Goal: Task Accomplishment & Management: Manage account settings

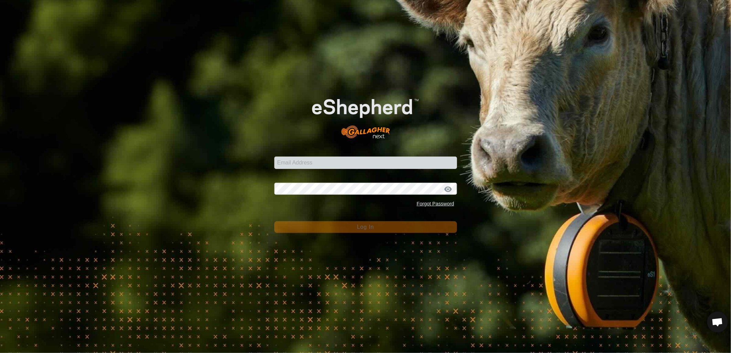
scroll to position [326, 0]
drag, startPoint x: 343, startPoint y: 161, endPoint x: 341, endPoint y: 166, distance: 5.7
click at [343, 161] on input "Email Address" at bounding box center [365, 162] width 183 height 12
type input "[EMAIL_ADDRESS][PERSON_NAME][DOMAIN_NAME]"
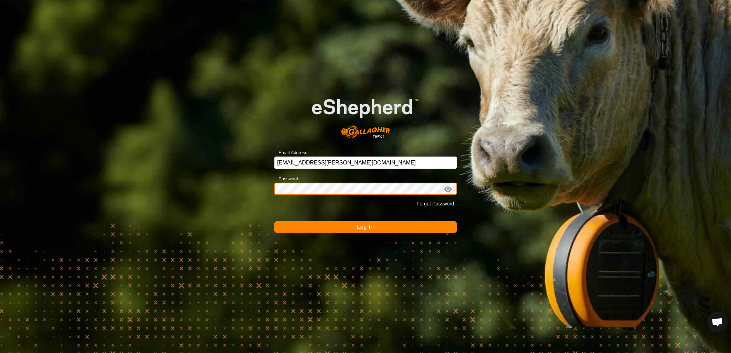
click at [274, 221] on button "Log In" at bounding box center [365, 227] width 183 height 12
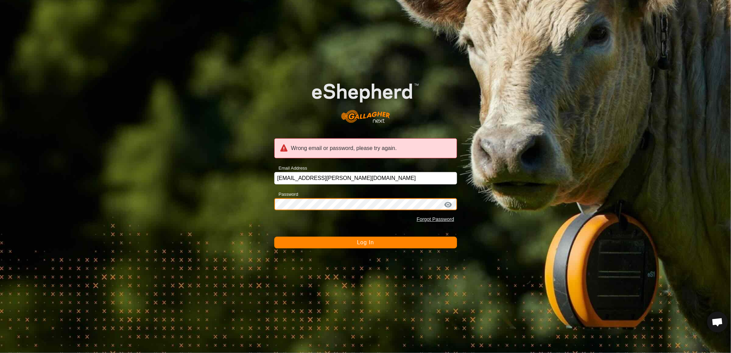
click at [274, 237] on button "Log In" at bounding box center [365, 243] width 183 height 12
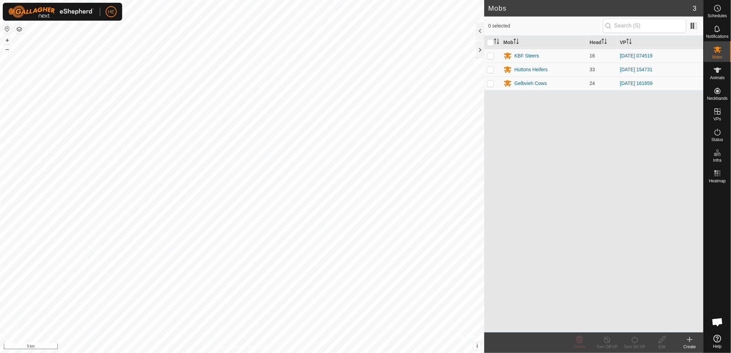
click at [166, 353] on html "HE Schedules Notifications Mobs Animals Neckbands VPs Status Infra Heatmap Help…" at bounding box center [365, 176] width 731 height 353
click at [248, 353] on html "HE Schedules Notifications Mobs Animals Neckbands VPs Status Infra Heatmap Help…" at bounding box center [365, 176] width 731 height 353
click at [691, 342] on icon at bounding box center [689, 339] width 8 height 8
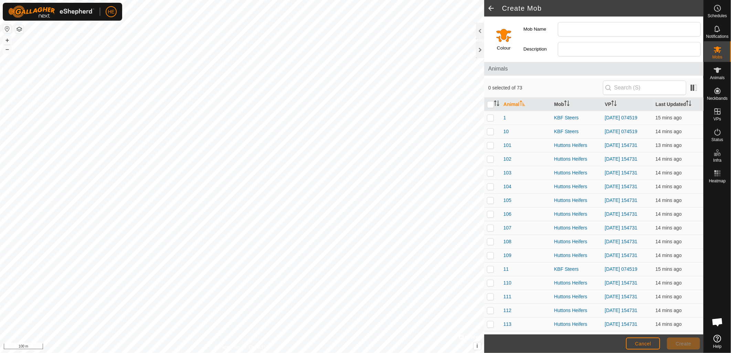
scroll to position [326, 0]
click at [713, 116] on es-virtualpaddocks-svg-icon at bounding box center [717, 111] width 12 height 11
click at [685, 108] on link "In Rotation" at bounding box center [673, 111] width 59 height 14
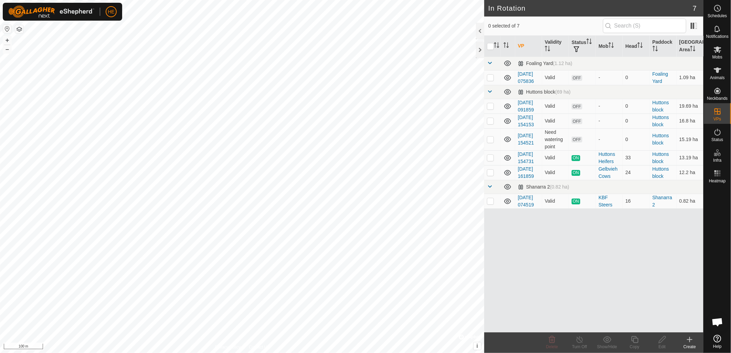
click at [690, 344] on div "Create" at bounding box center [690, 347] width 28 height 6
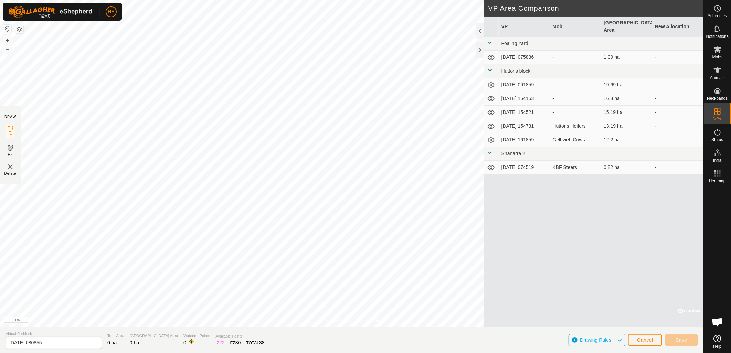
click at [250, 0] on html "HE Schedules Notifications Mobs Animals Neckbands VPs Status Infra Heatmap Help…" at bounding box center [365, 176] width 731 height 353
click at [247, 0] on html "HE Schedules Notifications Mobs Animals Neckbands VPs Status Infra Heatmap Help…" at bounding box center [365, 176] width 731 height 353
click at [248, 0] on html "HE Schedules Notifications Mobs Animals Neckbands VPs Status Infra Heatmap Help…" at bounding box center [365, 176] width 731 height 353
click at [283, 0] on html "HE Schedules Notifications Mobs Animals Neckbands VPs Status Infra Heatmap Help…" at bounding box center [365, 176] width 731 height 353
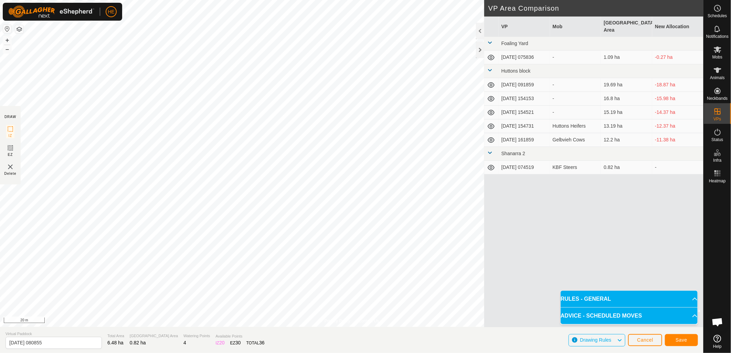
click at [285, 350] on div "Privacy Policy Contact Us + – ⇧ i © Mapbox , © OpenStreetMap , Improve this map…" at bounding box center [351, 176] width 703 height 353
click at [300, 353] on html "HE Schedules Notifications Mobs Animals Neckbands VPs Status Infra Heatmap Help…" at bounding box center [365, 176] width 731 height 353
click at [324, 353] on html "HE Schedules Notifications Mobs Animals Neckbands VPs Status Infra Heatmap Help…" at bounding box center [365, 176] width 731 height 353
click at [327, 353] on html "HE Schedules Notifications Mobs Animals Neckbands VPs Status Infra Heatmap Help…" at bounding box center [365, 176] width 731 height 353
click at [689, 344] on button "Save" at bounding box center [681, 340] width 33 height 12
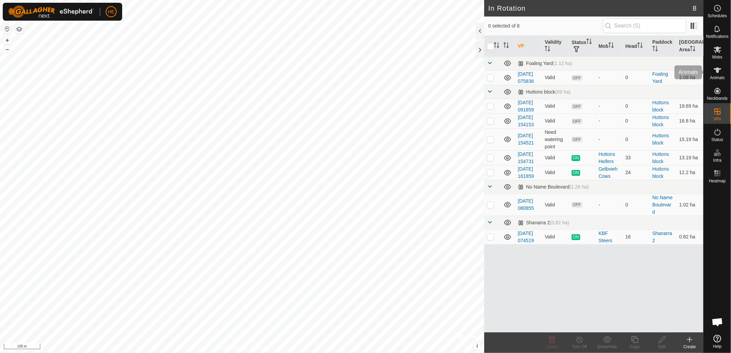
click at [716, 57] on span "Mobs" at bounding box center [717, 57] width 10 height 4
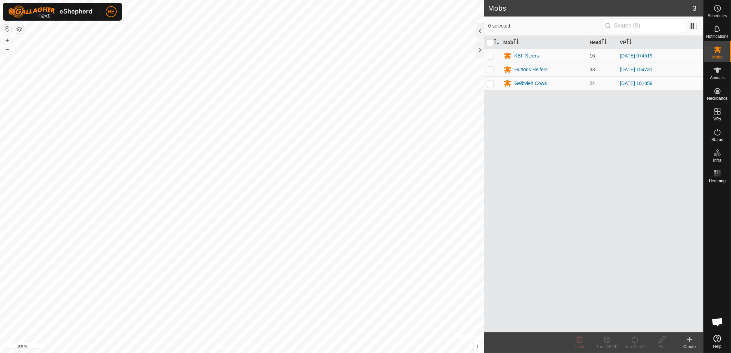
click at [530, 56] on div "KBF Steers" at bounding box center [526, 55] width 25 height 7
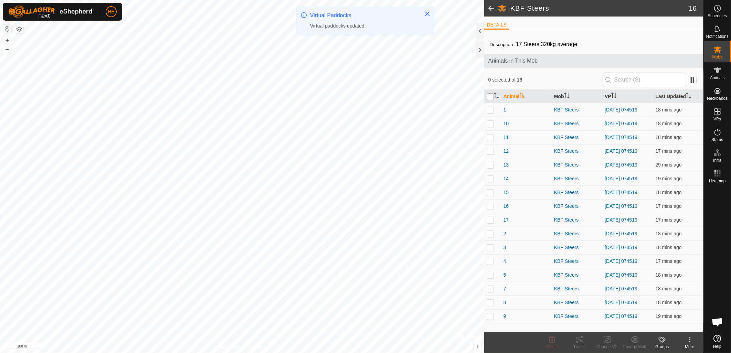
click at [489, 96] on input "checkbox" at bounding box center [490, 96] width 7 height 7
checkbox input "true"
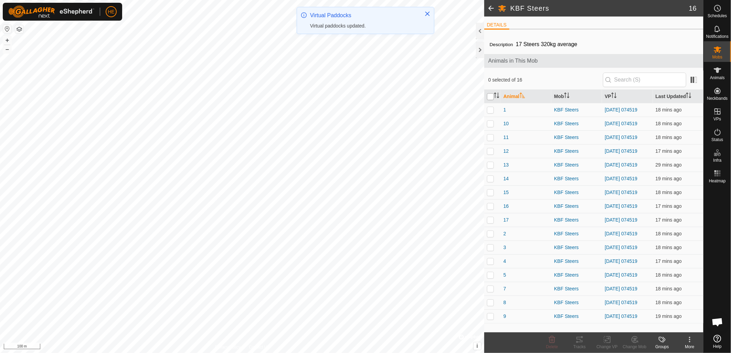
checkbox input "true"
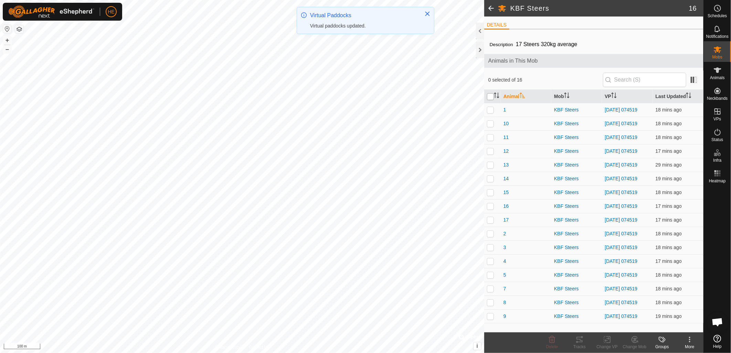
checkbox input "true"
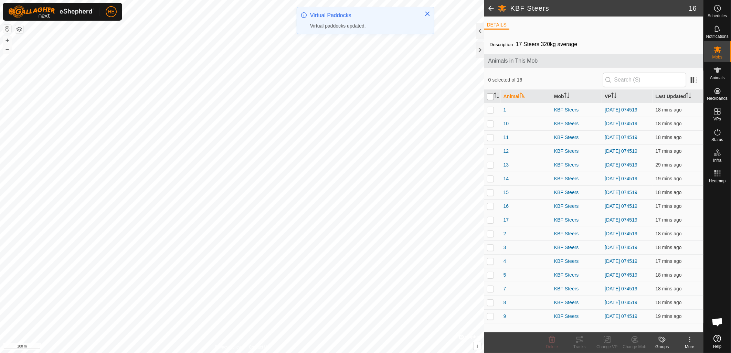
checkbox input "true"
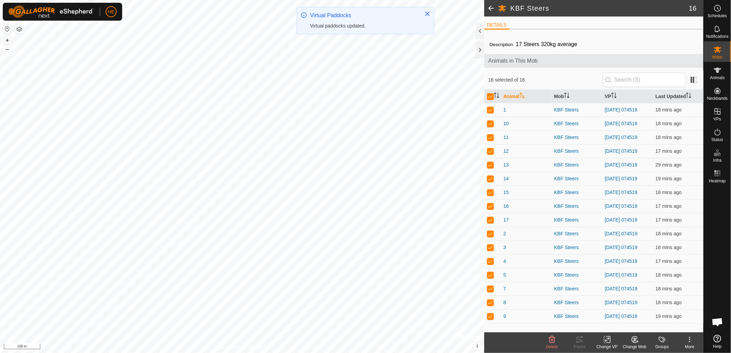
click at [608, 341] on icon at bounding box center [607, 339] width 9 height 8
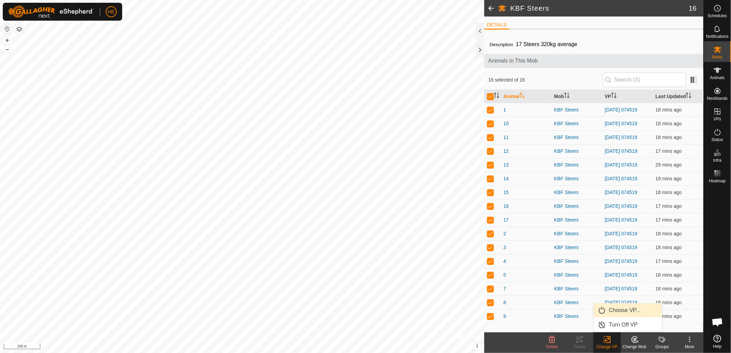
click at [631, 313] on link "Choose VP..." at bounding box center [627, 310] width 68 height 14
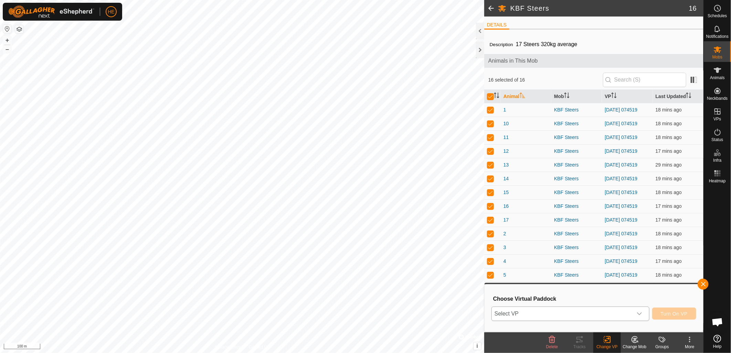
click at [603, 317] on span "Select VP" at bounding box center [562, 314] width 141 height 14
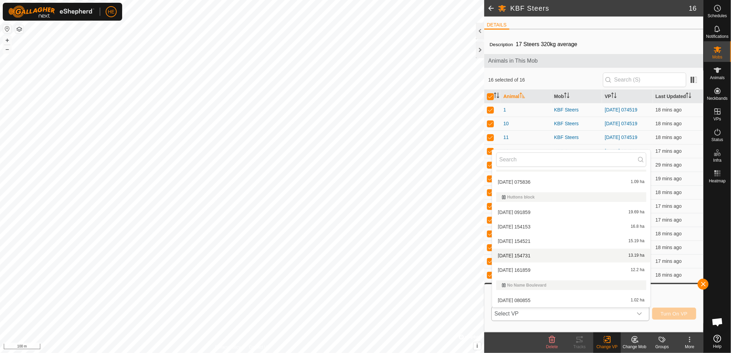
scroll to position [40, 0]
click at [538, 268] on li "[DATE] 080855 1.02 ha" at bounding box center [571, 270] width 158 height 14
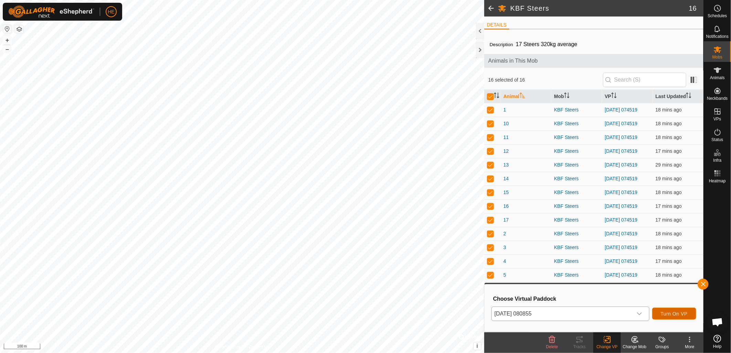
click at [673, 314] on span "Turn On VP" at bounding box center [673, 314] width 27 height 6
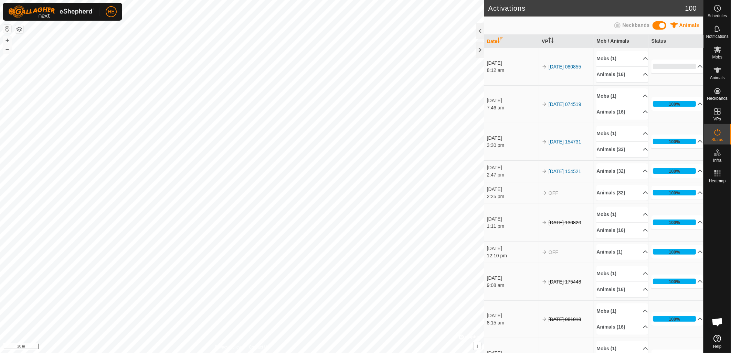
scroll to position [326, 0]
click at [719, 50] on icon at bounding box center [717, 49] width 8 height 7
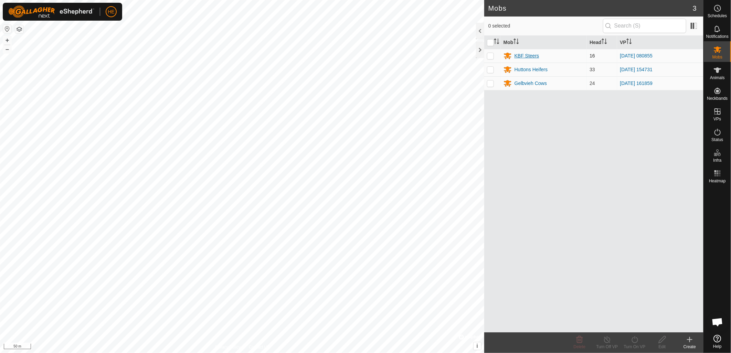
click at [528, 60] on div "KBF Steers" at bounding box center [526, 55] width 25 height 7
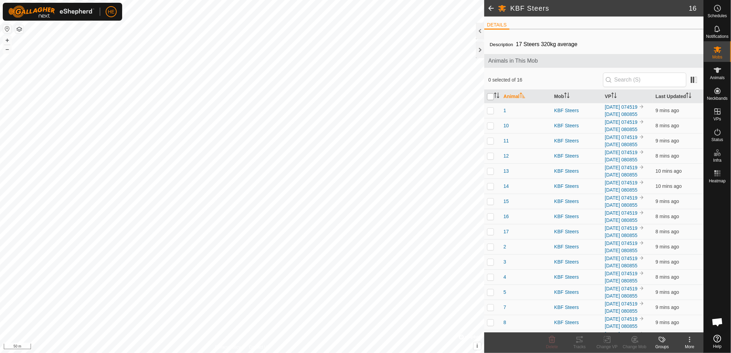
click at [487, 98] on input "checkbox" at bounding box center [490, 96] width 7 height 7
checkbox input "true"
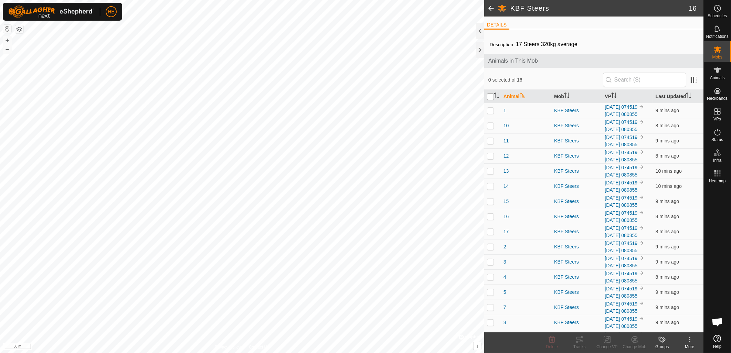
checkbox input "true"
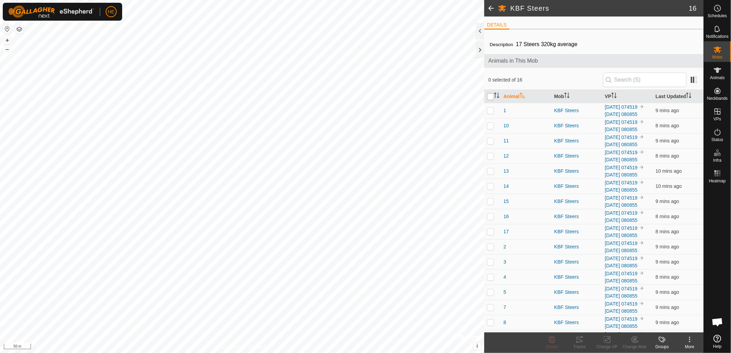
checkbox input "true"
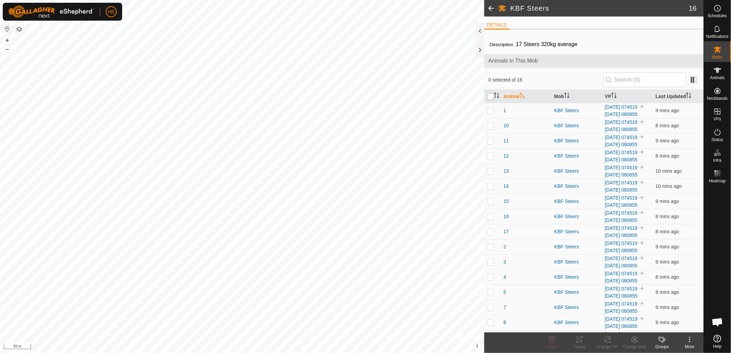
checkbox input "true"
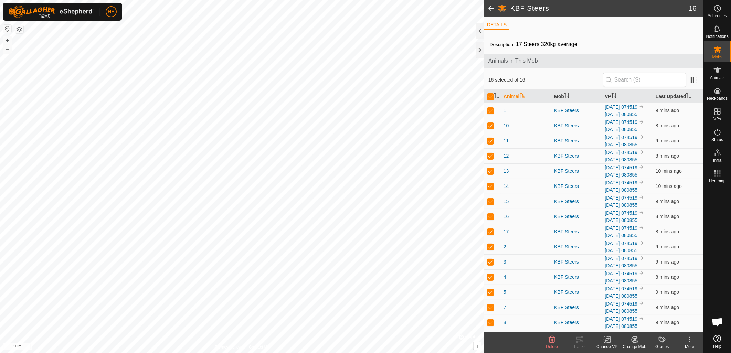
click at [609, 344] on div "Change VP" at bounding box center [607, 347] width 28 height 6
click at [616, 312] on link "Choose VP..." at bounding box center [627, 310] width 68 height 14
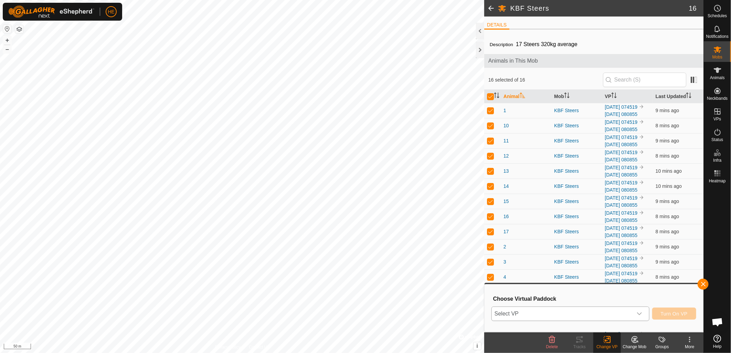
click at [585, 316] on span "Select VP" at bounding box center [562, 314] width 141 height 14
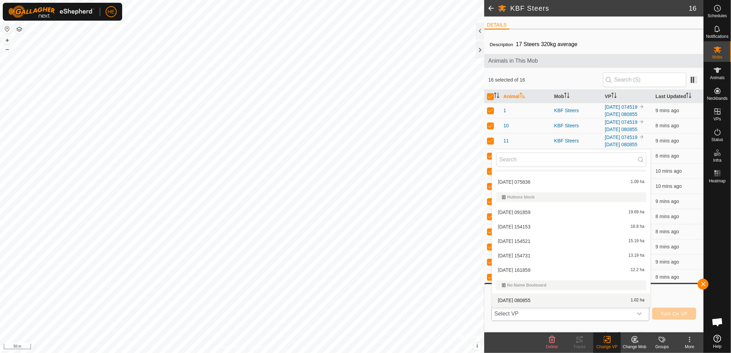
scroll to position [40, 0]
click at [535, 296] on li "[DATE] 074519 0.82 ha" at bounding box center [571, 301] width 158 height 14
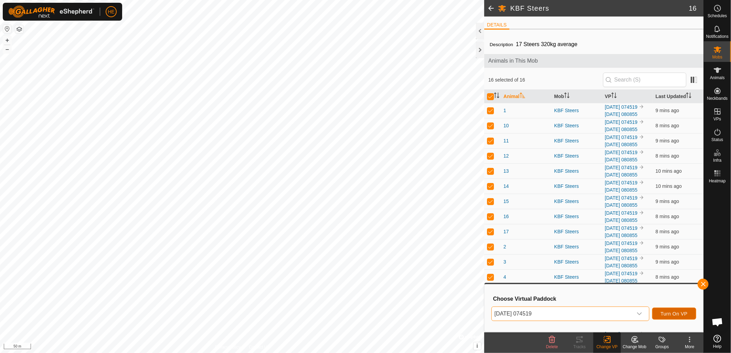
click at [672, 312] on span "Turn On VP" at bounding box center [673, 314] width 27 height 6
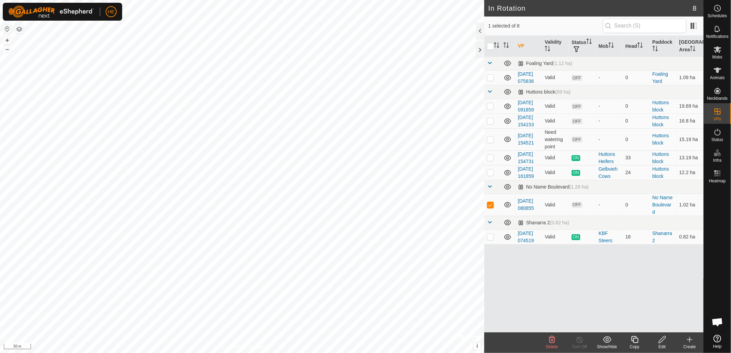
click at [663, 341] on icon at bounding box center [662, 339] width 9 height 8
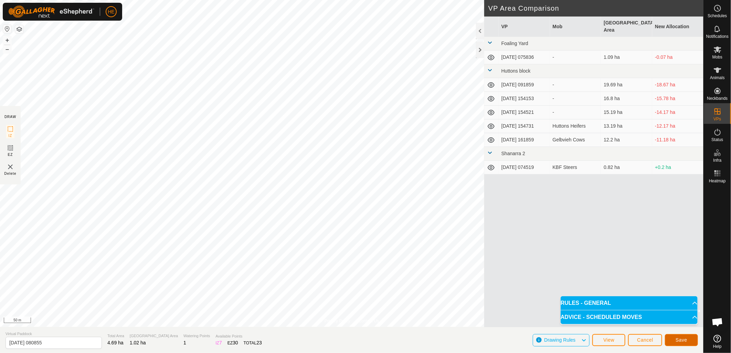
click at [679, 340] on span "Save" at bounding box center [681, 340] width 12 height 6
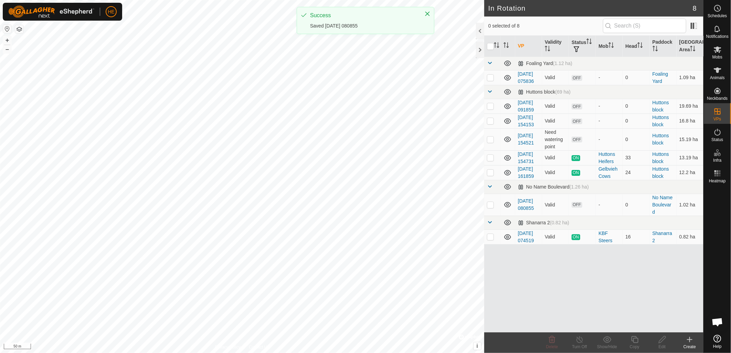
checkbox input "true"
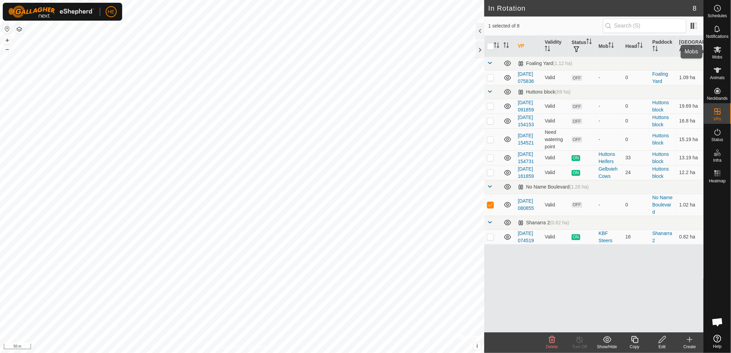
click at [717, 56] on span "Mobs" at bounding box center [717, 57] width 10 height 4
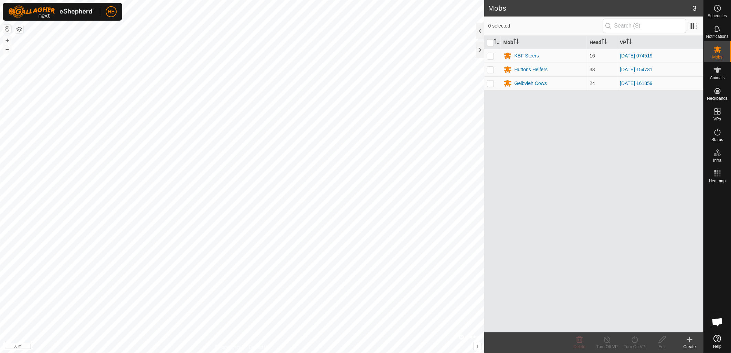
click at [534, 54] on div "KBF Steers" at bounding box center [526, 55] width 25 height 7
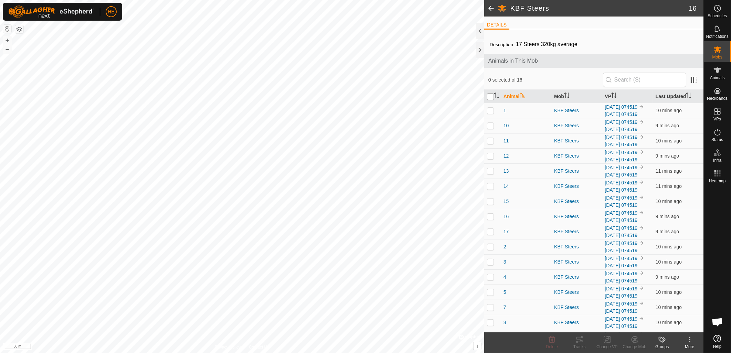
click at [488, 97] on input "checkbox" at bounding box center [490, 96] width 7 height 7
checkbox input "true"
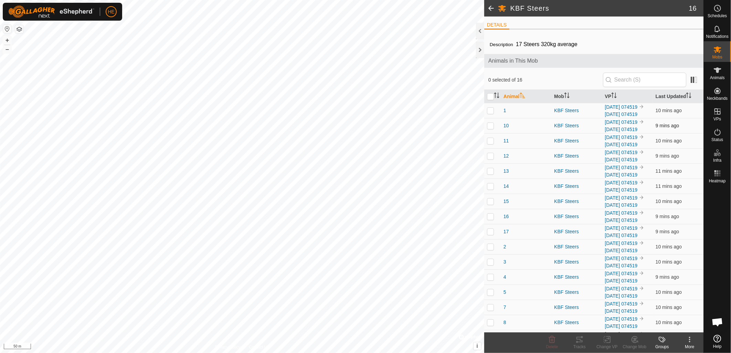
checkbox input "true"
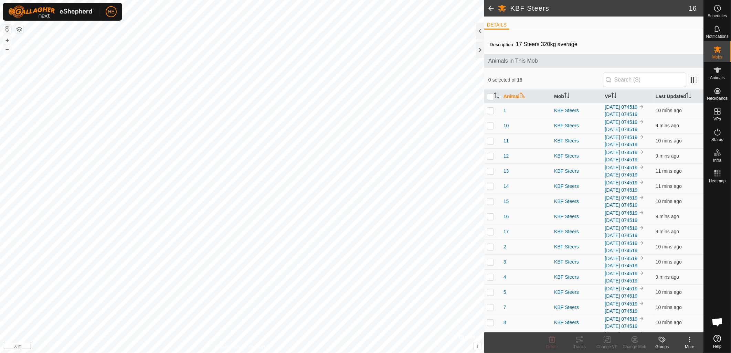
checkbox input "true"
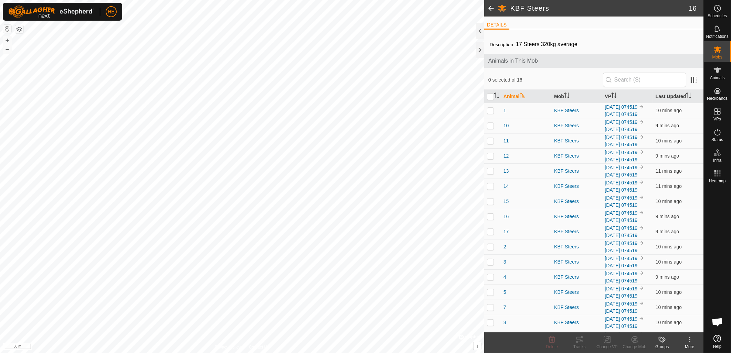
checkbox input "true"
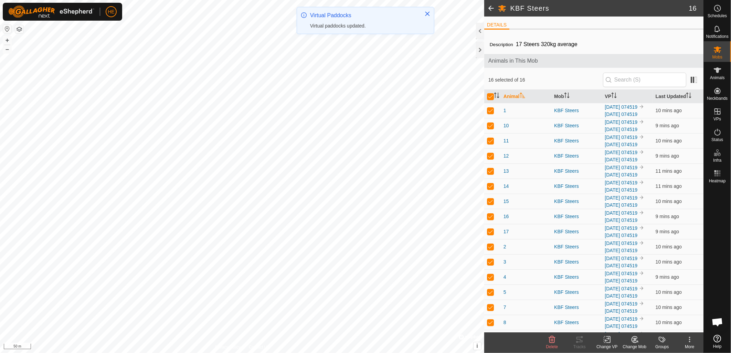
click at [609, 342] on icon at bounding box center [607, 339] width 9 height 8
click at [618, 312] on link "Choose VP..." at bounding box center [627, 310] width 68 height 14
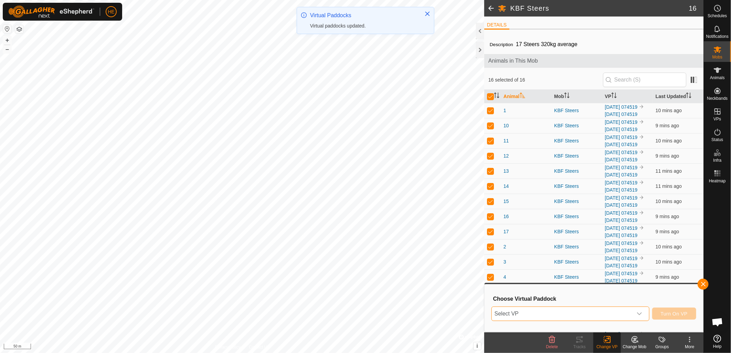
click at [589, 315] on span "Select VP" at bounding box center [562, 314] width 141 height 14
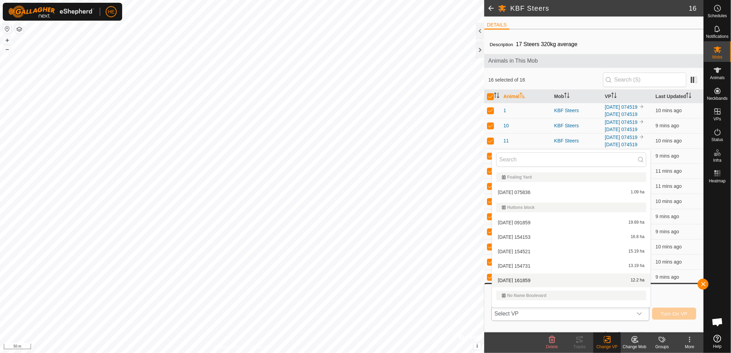
scroll to position [40, 0]
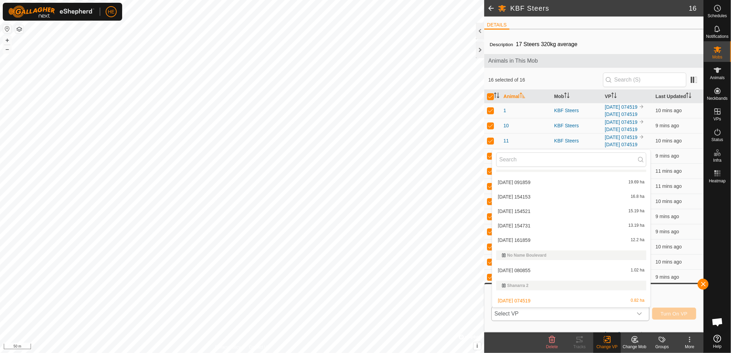
click at [552, 272] on li "[DATE] 080855 1.02 ha" at bounding box center [571, 270] width 158 height 14
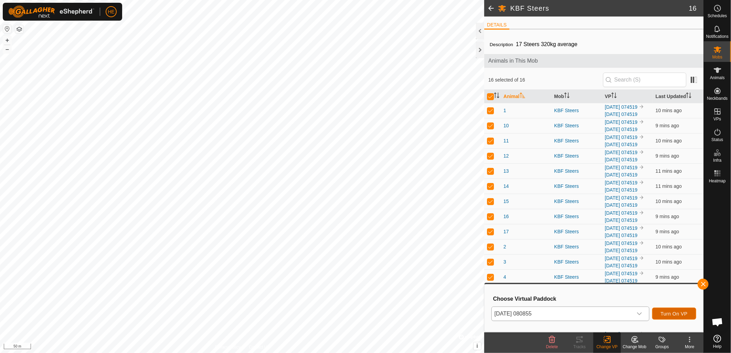
click at [660, 313] on button "Turn On VP" at bounding box center [674, 313] width 44 height 12
